Goal: Find specific page/section: Find specific page/section

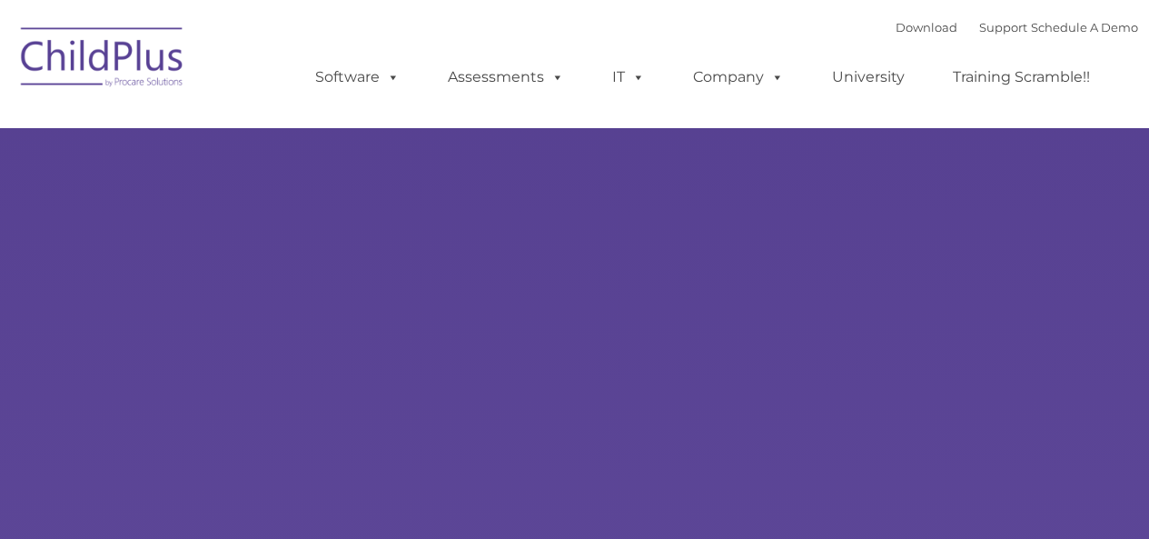
type input ""
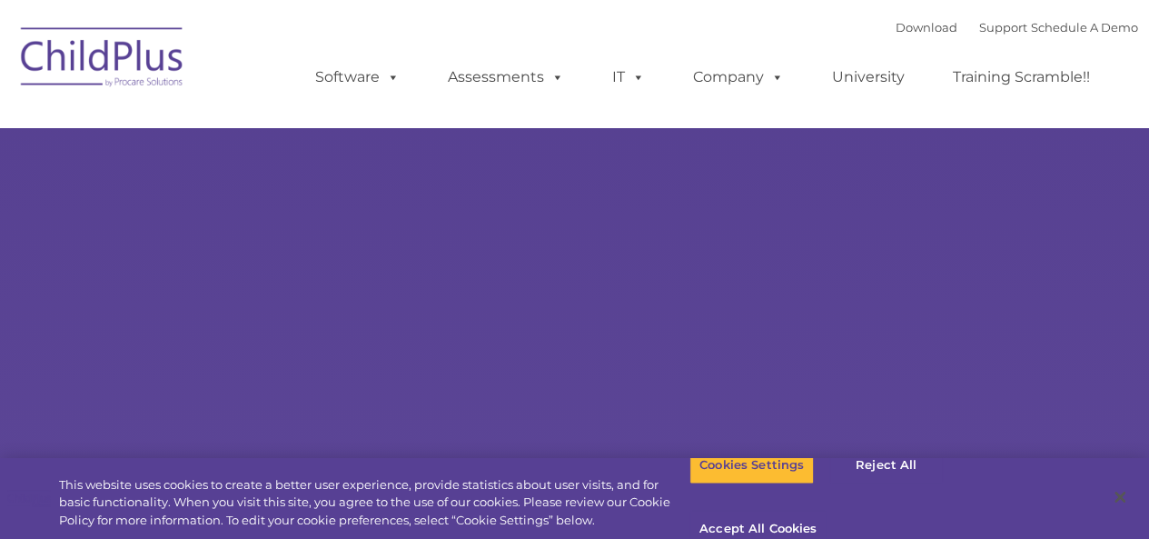
select select "MEDIUM"
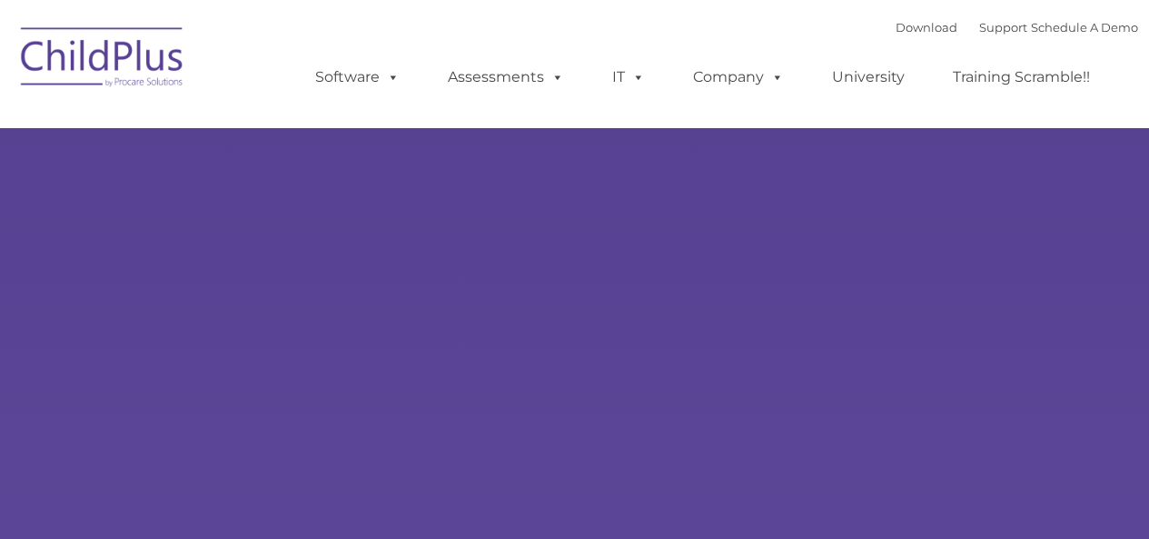
type input ""
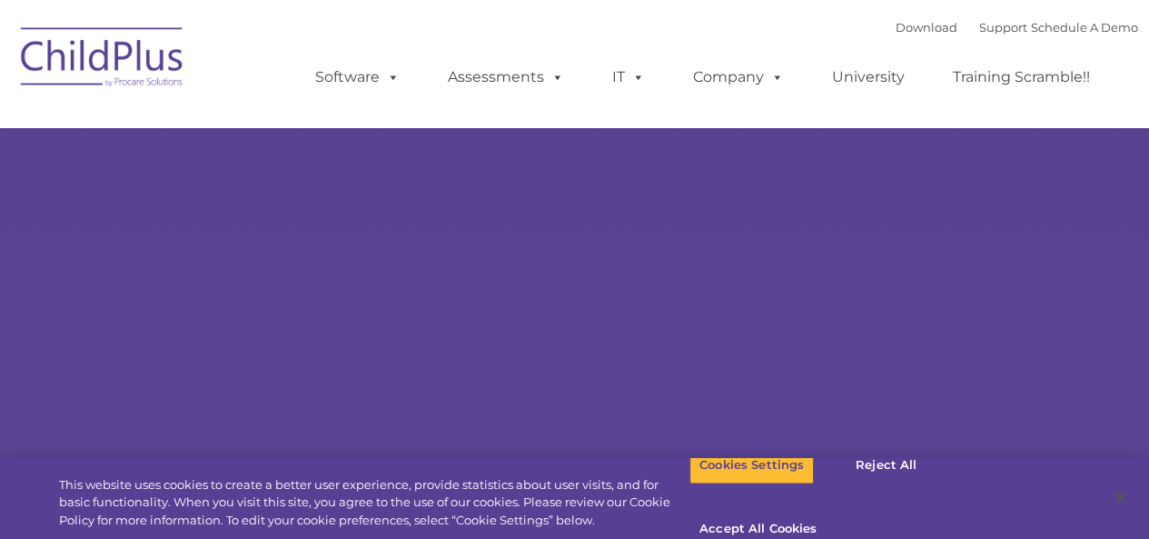
select select "MEDIUM"
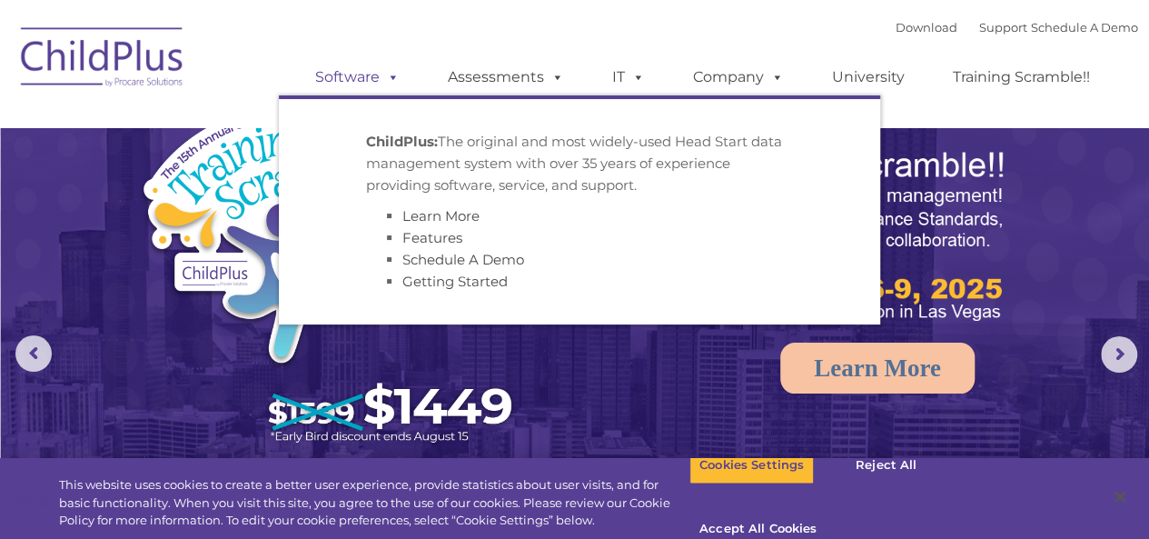
click at [354, 75] on link "Software" at bounding box center [357, 77] width 121 height 36
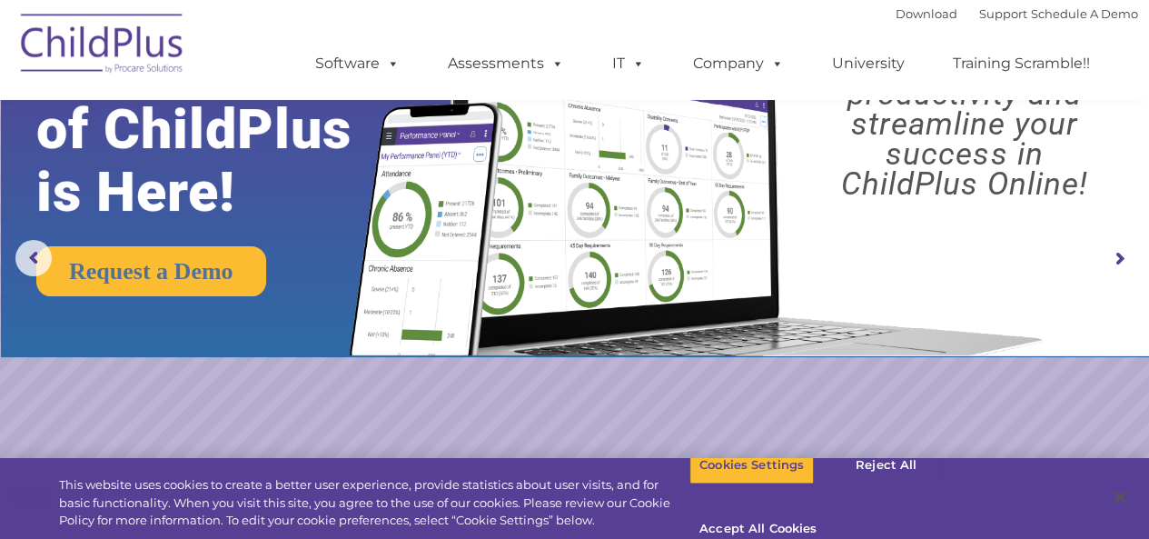
scroll to position [114, 0]
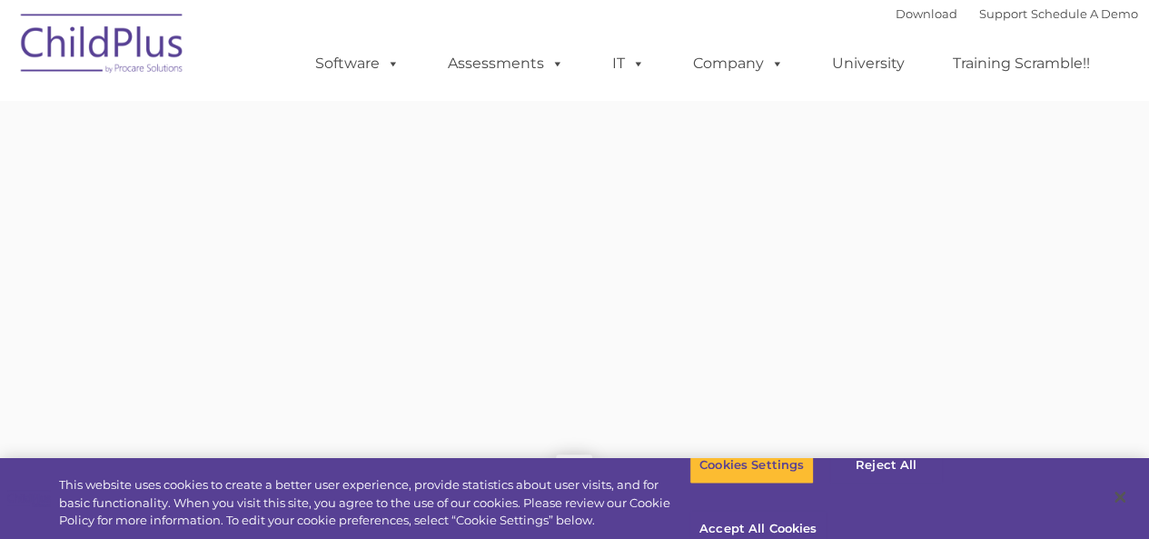
type input ""
